Goal: Register for event/course

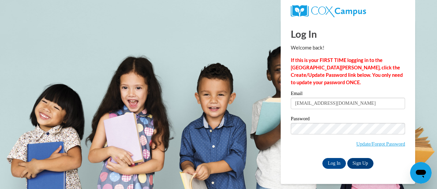
type input "casej@w-csd.org"
click at [323, 158] on input "Log In" at bounding box center [335, 163] width 24 height 11
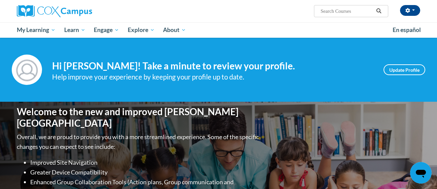
click at [350, 10] on input "Search..." at bounding box center [347, 11] width 54 height 8
type input "comprehension"
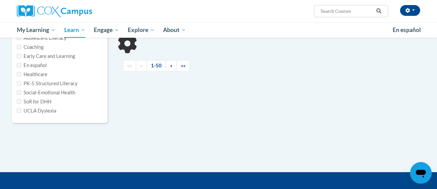
type input "comprehension"
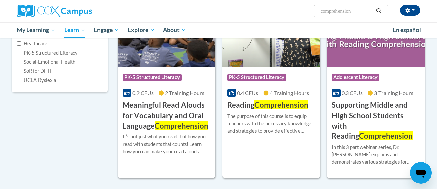
scroll to position [124, 0]
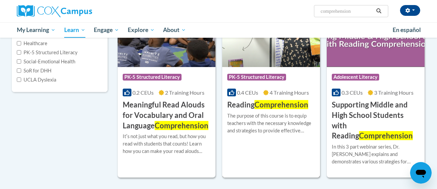
click at [272, 105] on span "Comprehension" at bounding box center [282, 104] width 54 height 9
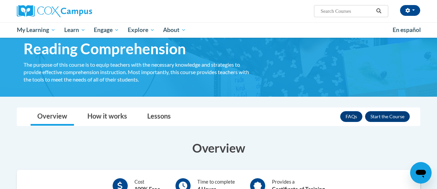
scroll to position [29, 0]
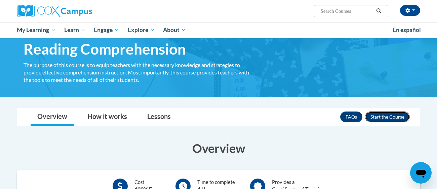
click at [389, 113] on button "Enroll" at bounding box center [387, 116] width 45 height 11
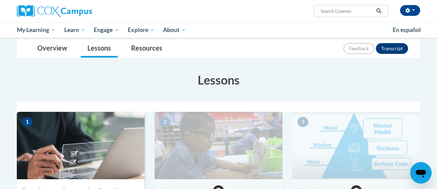
scroll to position [69, 0]
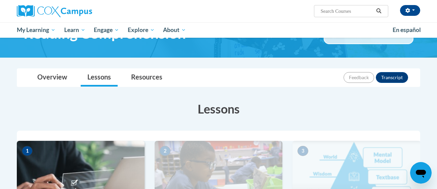
click at [30, 141] on img at bounding box center [81, 174] width 128 height 67
click at [33, 148] on img at bounding box center [81, 174] width 128 height 67
click at [31, 141] on img at bounding box center [81, 174] width 128 height 67
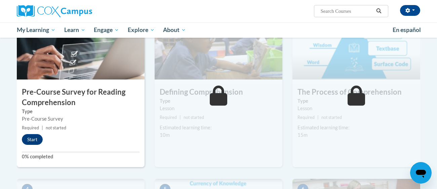
scroll to position [176, 0]
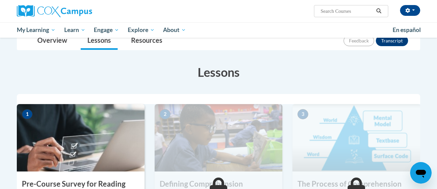
click at [23, 126] on img at bounding box center [81, 137] width 128 height 67
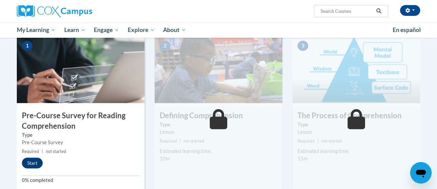
scroll to position [150, 0]
click at [31, 164] on button "Start" at bounding box center [32, 162] width 21 height 11
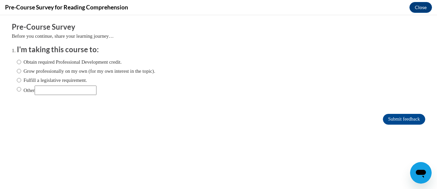
scroll to position [0, 0]
click at [20, 82] on input "Fulfill a legislative requirement." at bounding box center [19, 79] width 4 height 7
radio input "true"
click at [415, 121] on input "Submit feedback" at bounding box center [404, 119] width 42 height 11
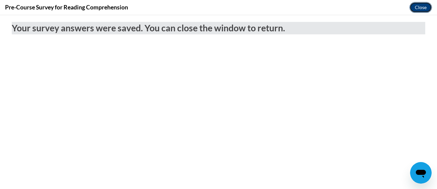
click at [421, 8] on button "Close" at bounding box center [421, 7] width 23 height 11
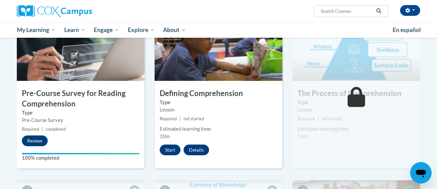
scroll to position [173, 0]
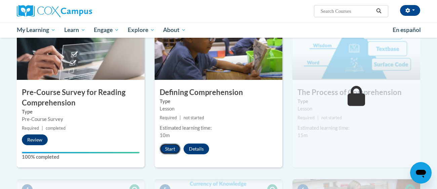
click at [170, 148] on button "Start" at bounding box center [170, 148] width 21 height 11
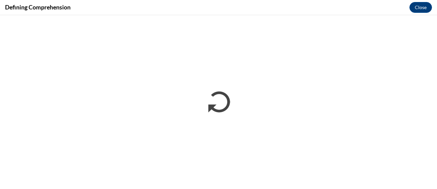
scroll to position [0, 0]
